Goal: Task Accomplishment & Management: Manage account settings

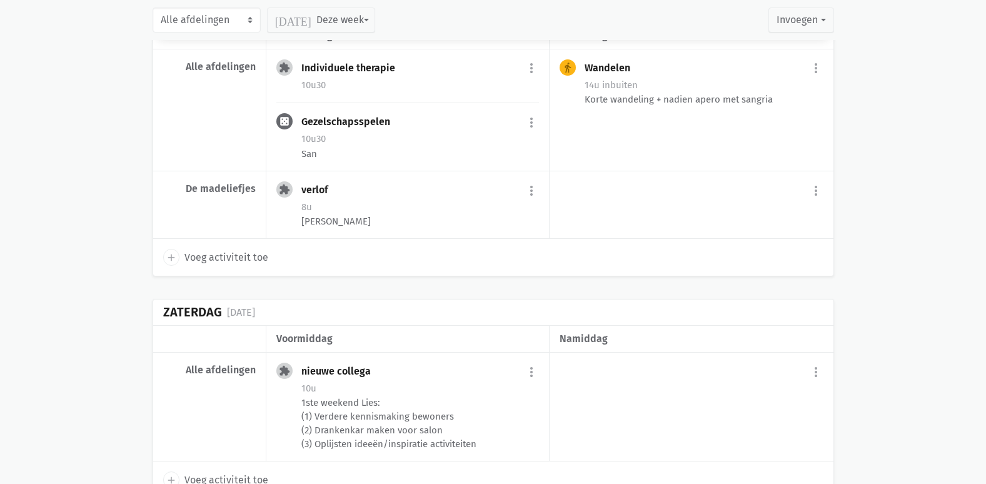
scroll to position [3101, 0]
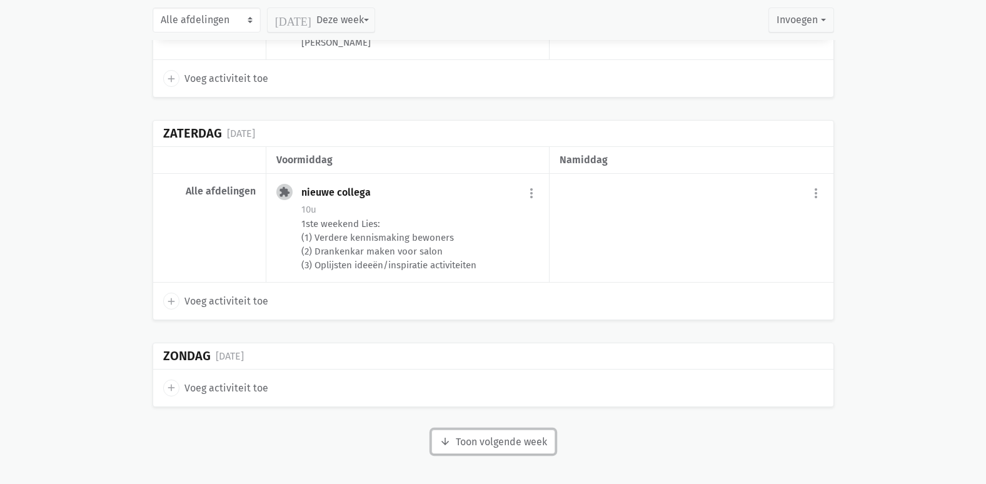
click at [524, 436] on button "arrow_downward Week wordt geladen Toon volgende week" at bounding box center [493, 441] width 124 height 25
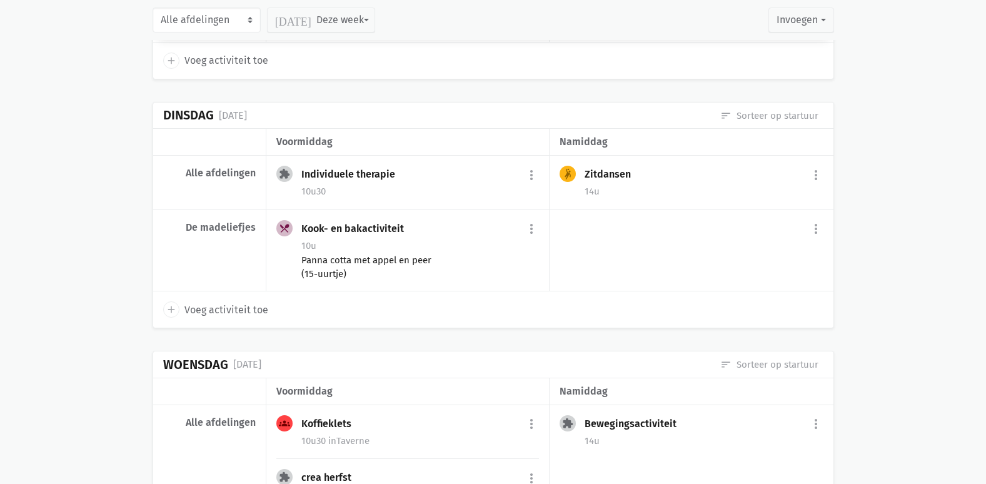
scroll to position [3788, 0]
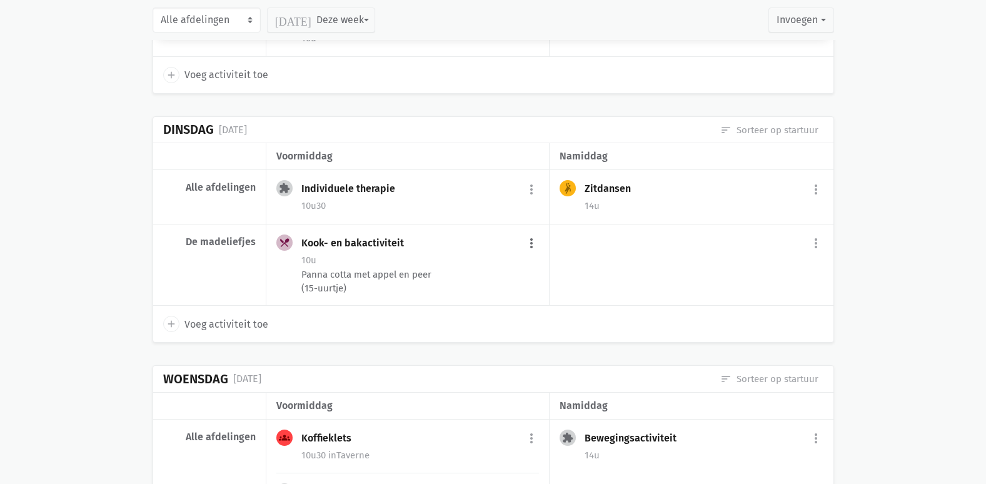
click at [528, 245] on button "more_vert" at bounding box center [531, 244] width 15 height 24
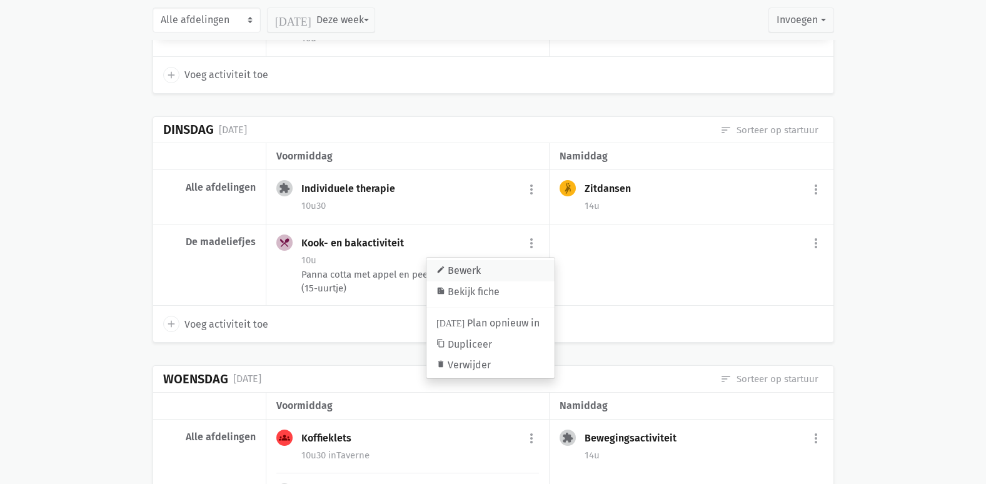
click at [486, 269] on link "edit Bewerk" at bounding box center [490, 270] width 128 height 21
select select "10:00"
select select "11:30"
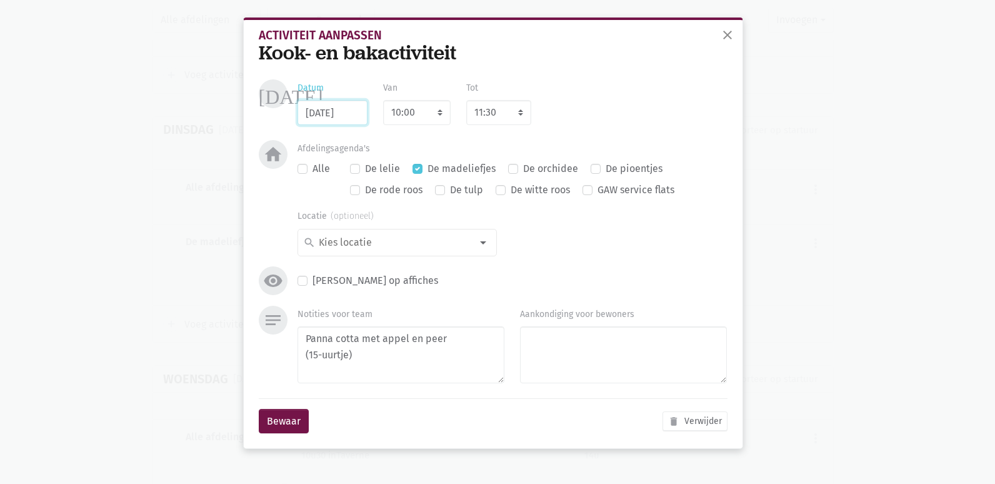
click at [358, 117] on input "[DATE]" at bounding box center [333, 112] width 70 height 25
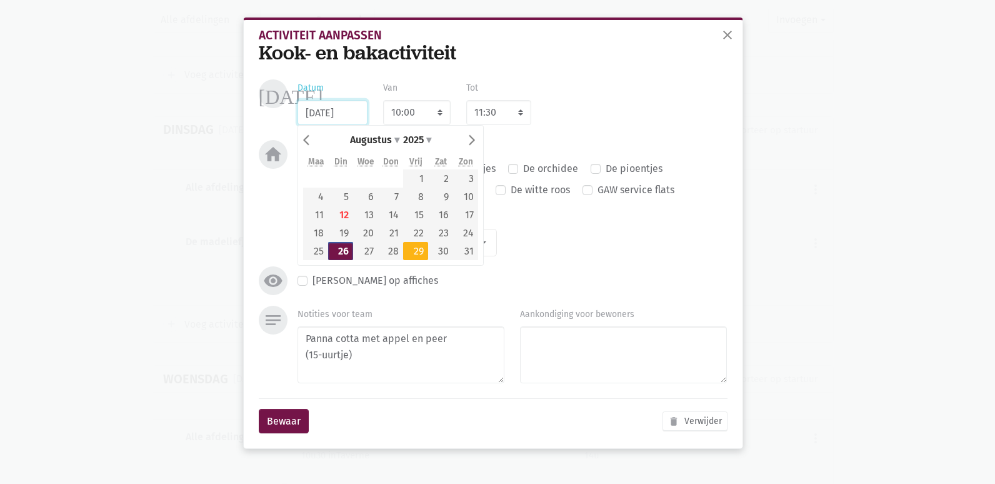
type input "[DATE]"
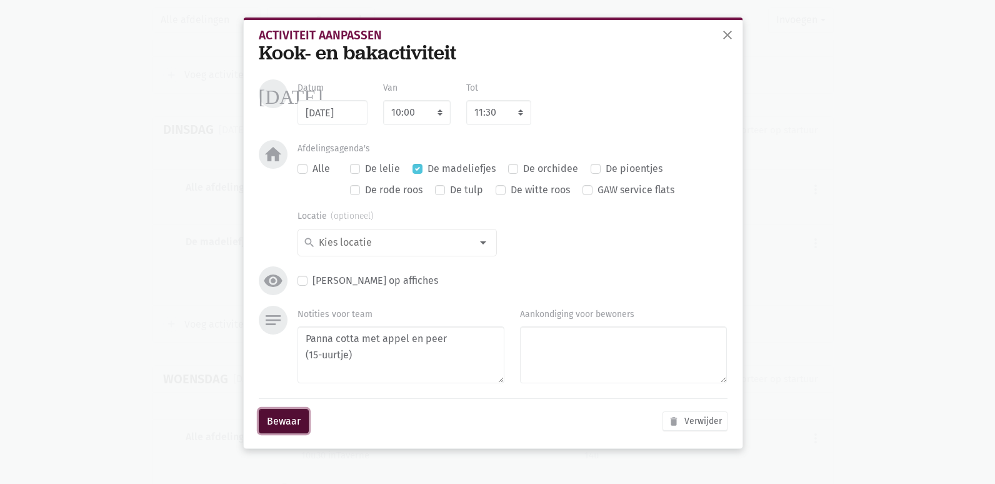
click at [289, 425] on button "Bewaar" at bounding box center [284, 421] width 50 height 25
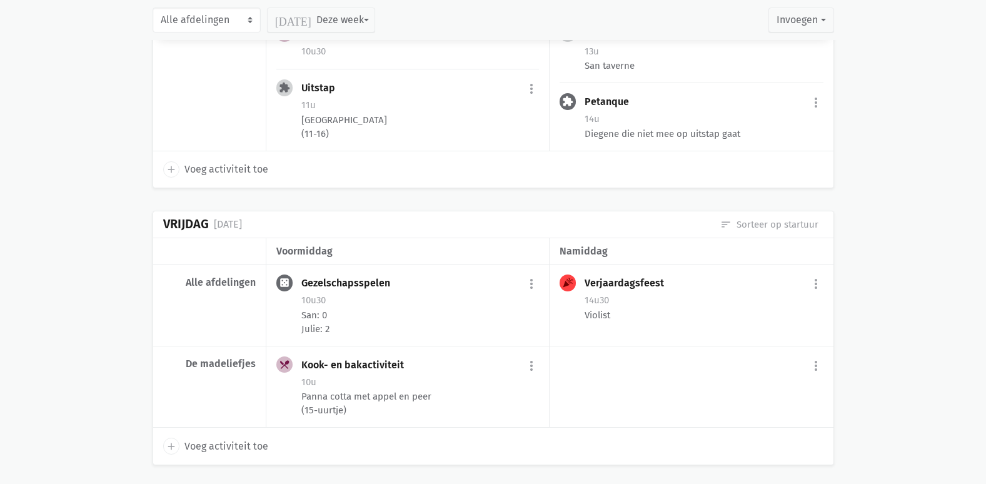
scroll to position [4413, 0]
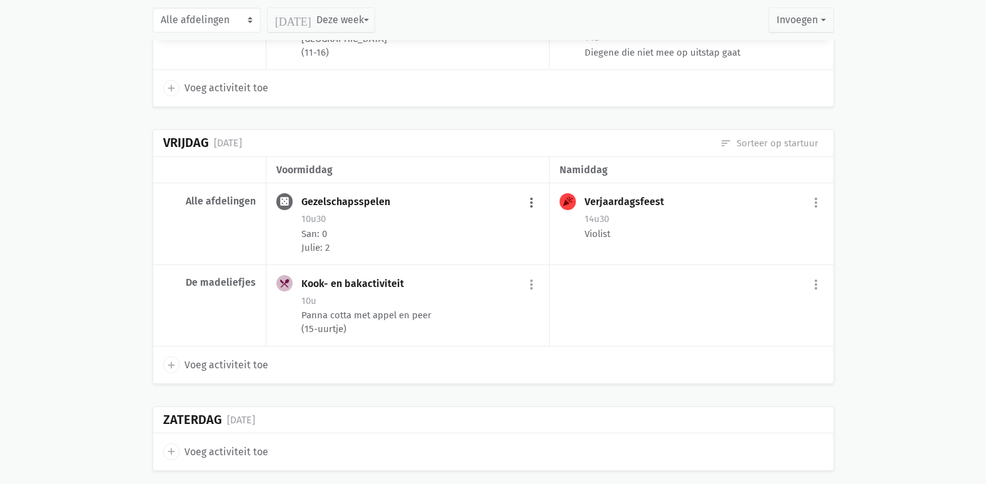
click at [529, 204] on button "more_vert" at bounding box center [531, 203] width 15 height 24
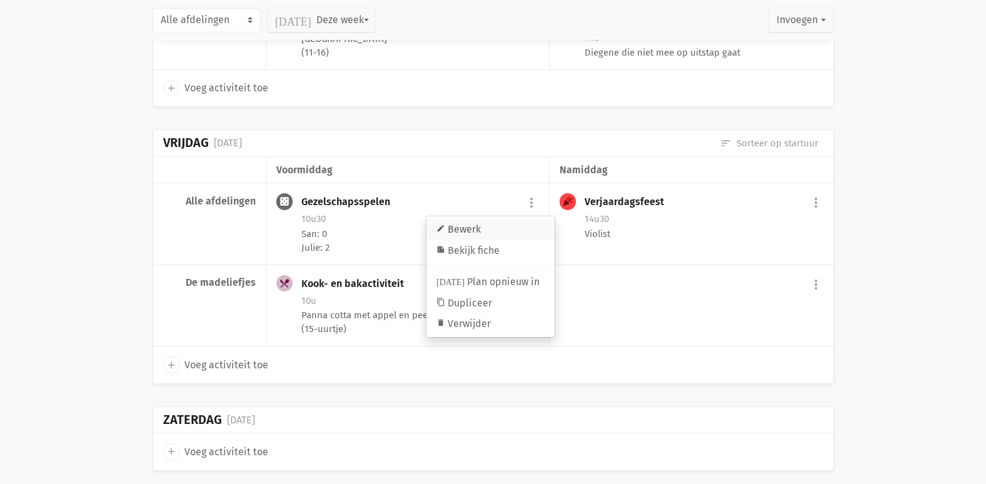
click at [489, 231] on link "edit Bewerk" at bounding box center [490, 229] width 128 height 21
select select "10:30"
select select "11:30"
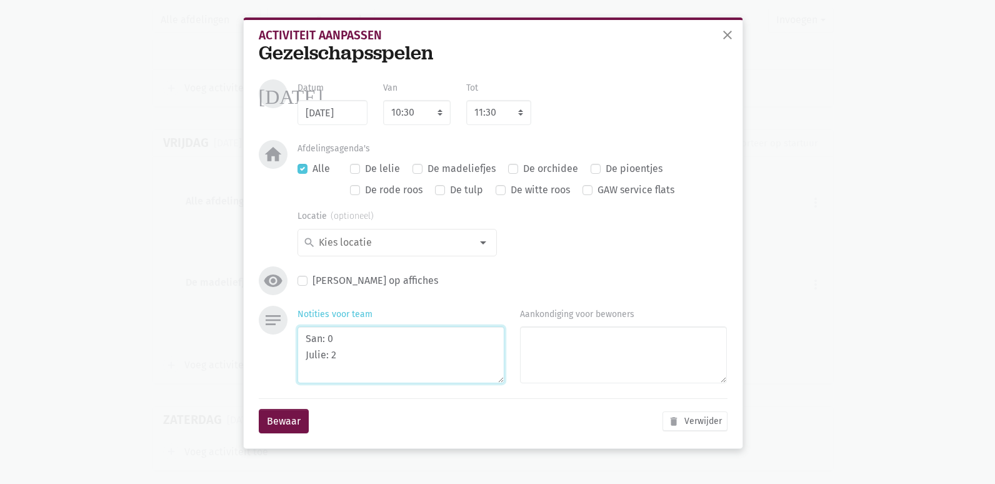
drag, startPoint x: 343, startPoint y: 359, endPoint x: 300, endPoint y: 360, distance: 42.5
click at [300, 360] on textarea "San: 0 Julie: 2" at bounding box center [401, 354] width 207 height 57
type textarea "San: 0"
click at [299, 419] on button "Bewaar" at bounding box center [284, 421] width 50 height 25
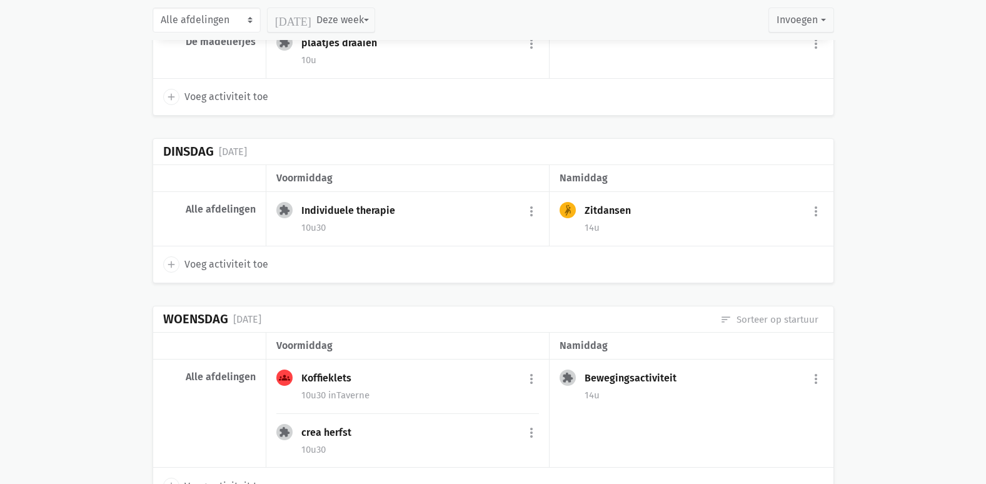
scroll to position [3788, 0]
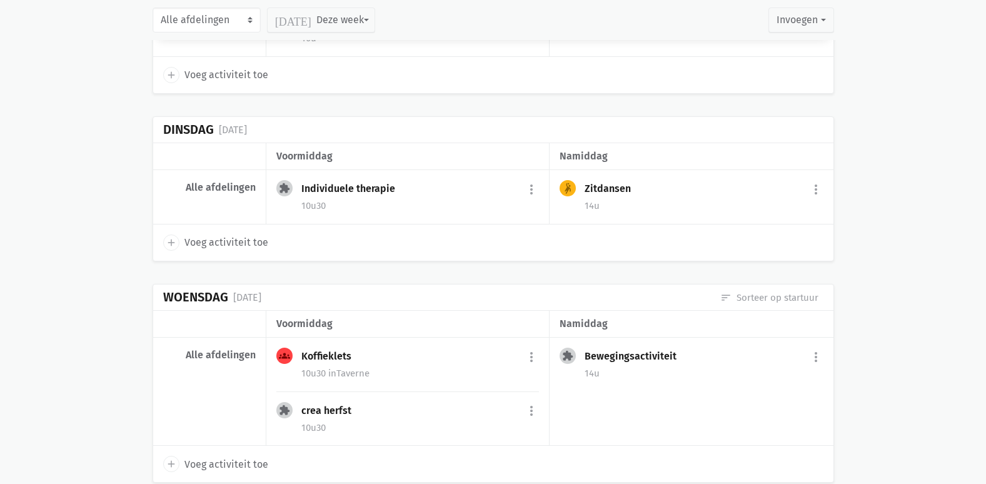
click at [213, 241] on span "Voeg activiteit toe" at bounding box center [226, 242] width 84 height 16
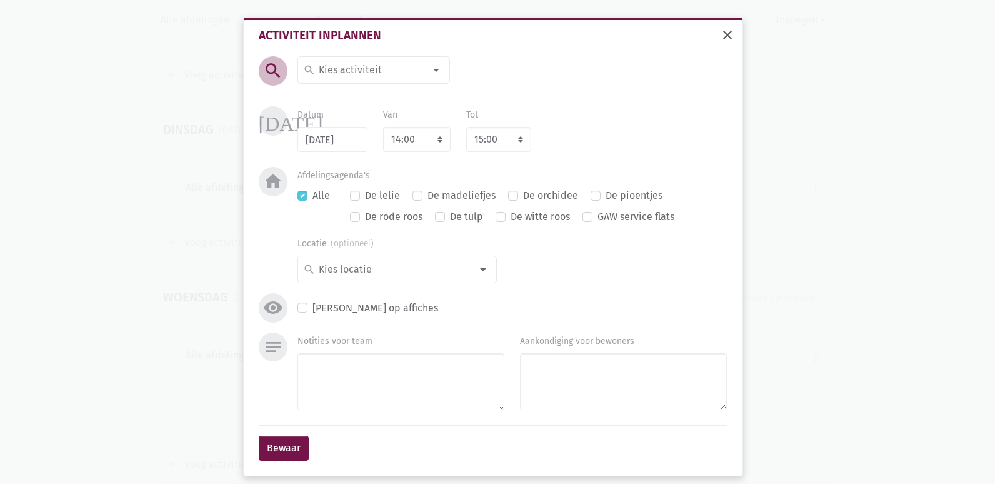
click at [724, 39] on span "close" at bounding box center [727, 35] width 15 height 15
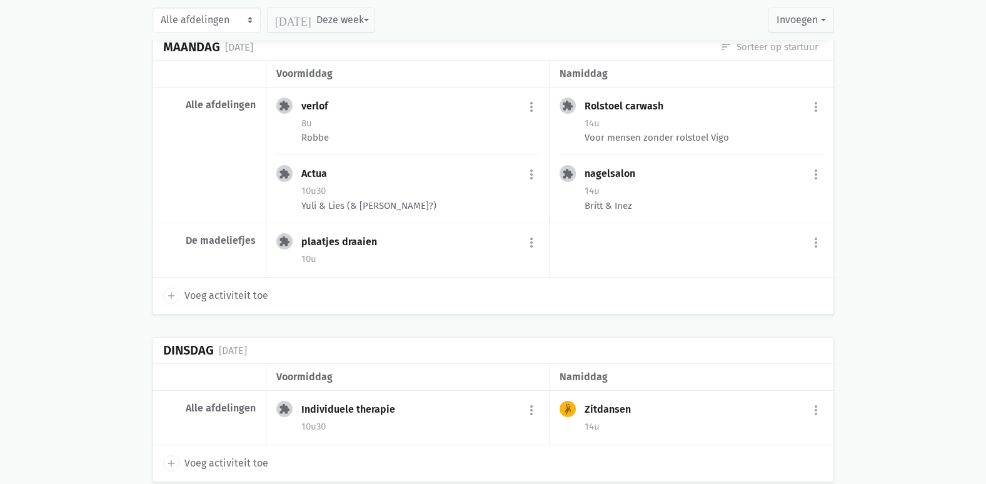
scroll to position [3538, 0]
